Goal: Use online tool/utility: Utilize a website feature to perform a specific function

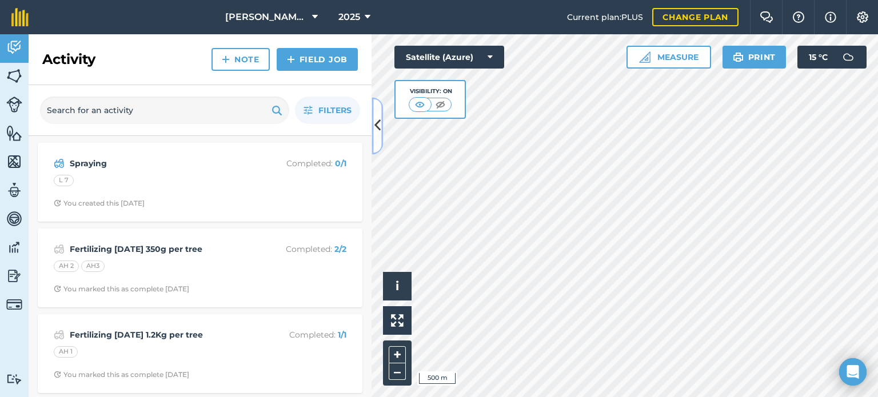
click at [380, 117] on icon at bounding box center [377, 126] width 6 height 20
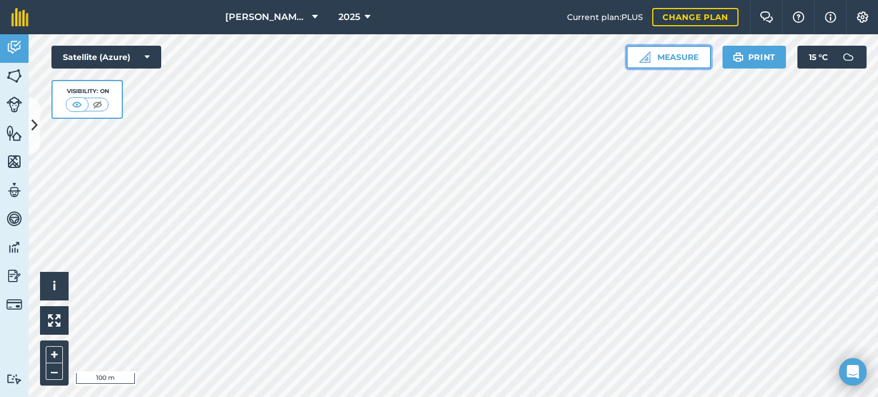
click at [684, 53] on button "Measure" at bounding box center [668, 57] width 85 height 23
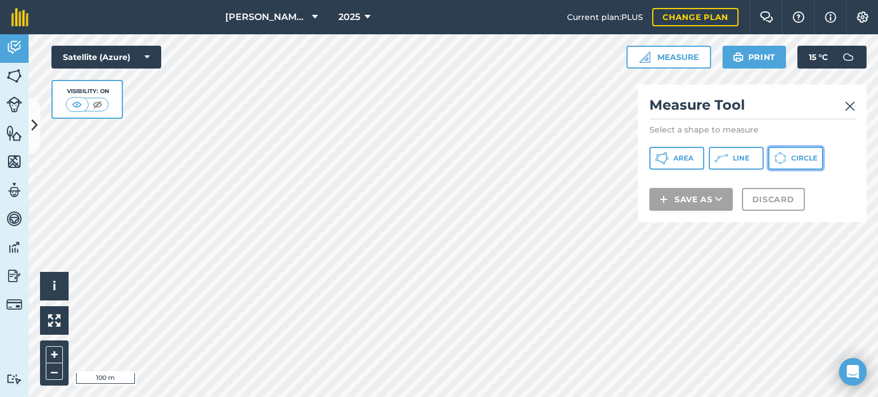
click at [794, 154] on span "Circle" at bounding box center [804, 158] width 26 height 9
click at [847, 103] on img at bounding box center [850, 106] width 10 height 14
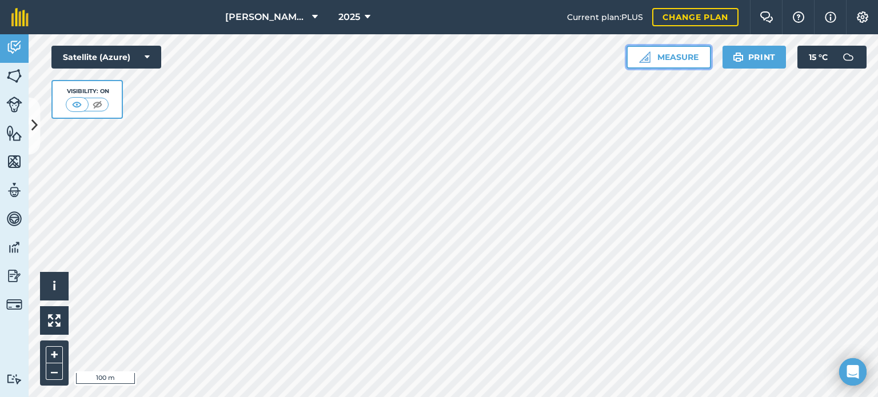
click at [661, 66] on button "Measure" at bounding box center [668, 57] width 85 height 23
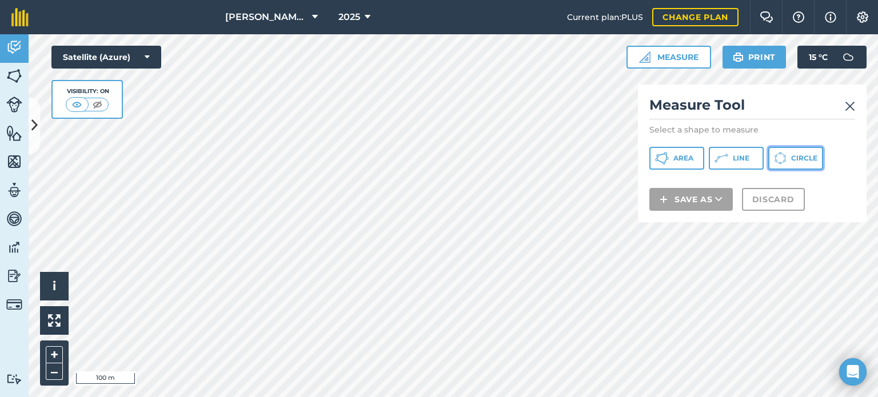
click at [807, 153] on button "Circle" at bounding box center [795, 158] width 55 height 23
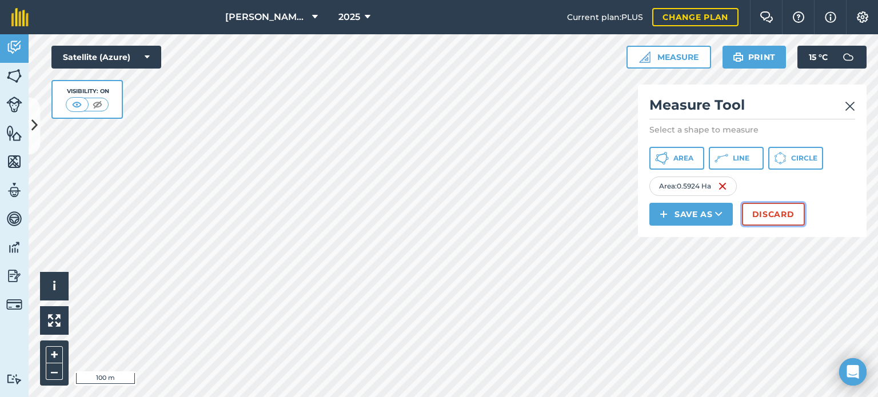
click at [784, 216] on button "Discard" at bounding box center [773, 214] width 63 height 23
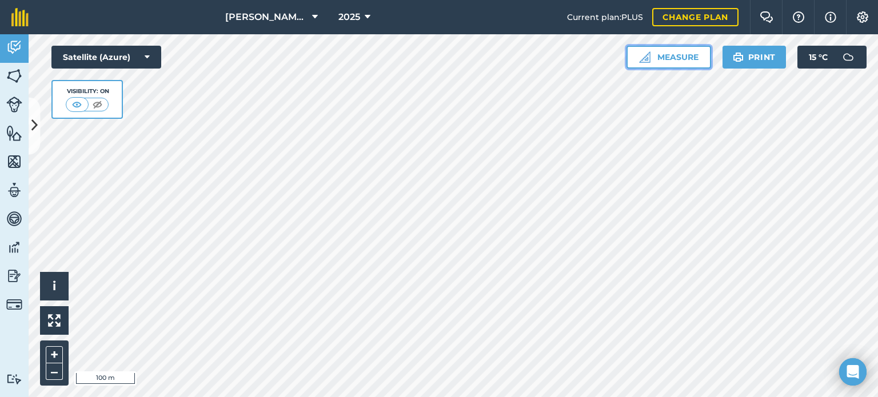
click at [670, 54] on button "Measure" at bounding box center [668, 57] width 85 height 23
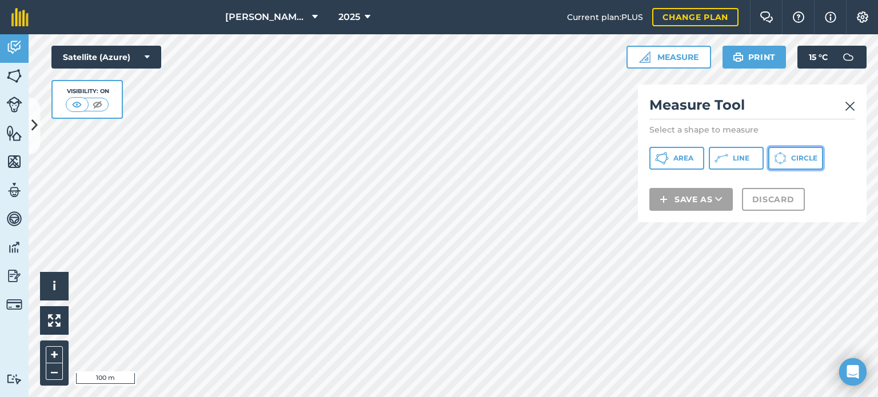
click at [669, 162] on icon at bounding box center [662, 158] width 14 height 14
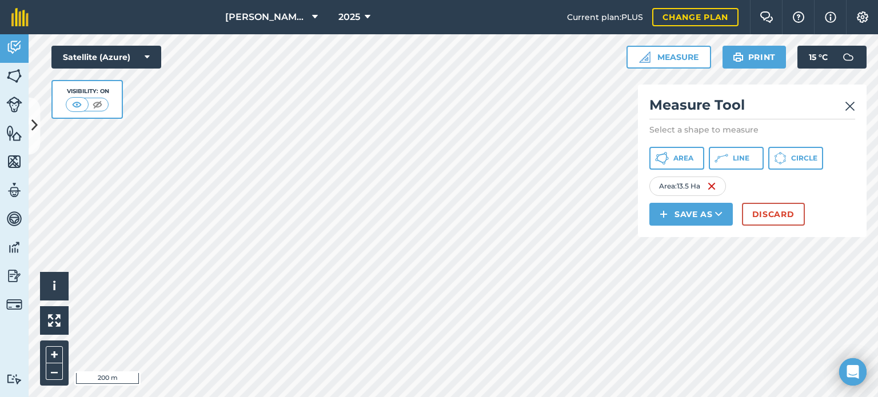
click at [848, 104] on img at bounding box center [850, 106] width 10 height 14
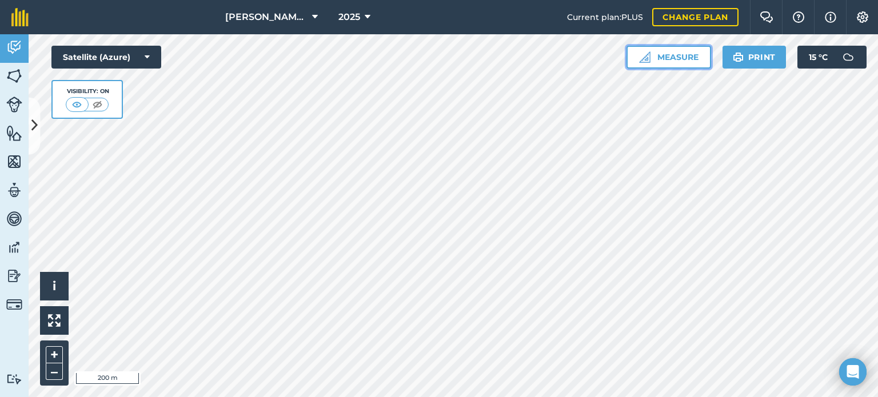
click at [665, 62] on button "Measure" at bounding box center [668, 57] width 85 height 23
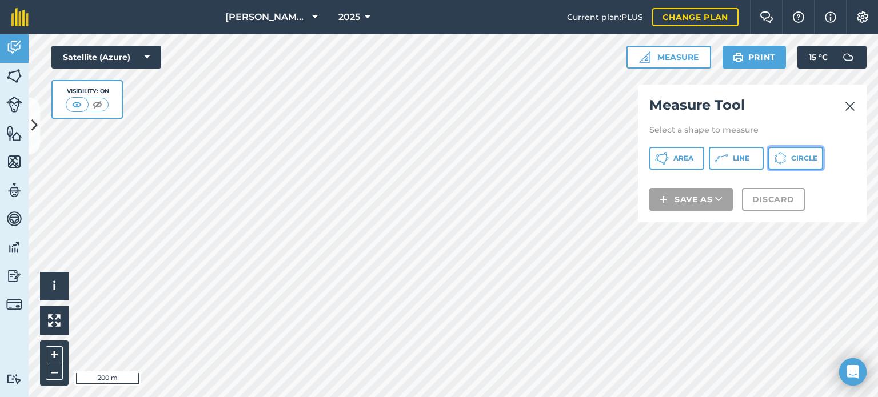
drag, startPoint x: 786, startPoint y: 151, endPoint x: 772, endPoint y: 155, distance: 14.8
click at [786, 150] on button "Circle" at bounding box center [795, 158] width 55 height 23
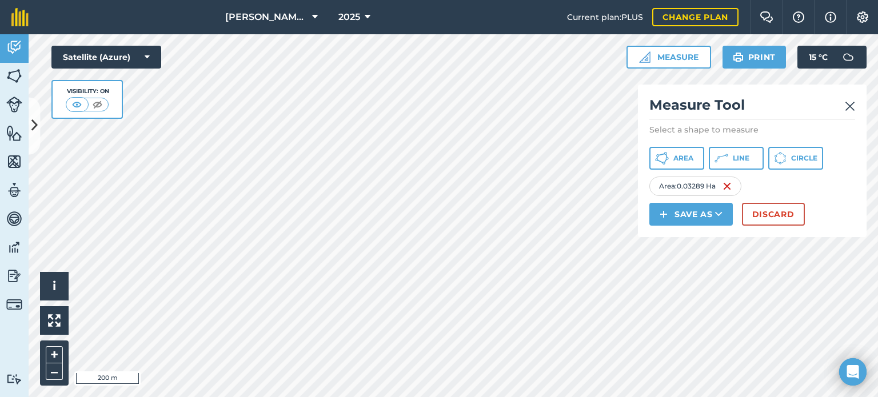
click at [844, 106] on h2 "Measure Tool" at bounding box center [752, 107] width 206 height 23
click at [851, 101] on img at bounding box center [850, 106] width 10 height 14
